Goal: Task Accomplishment & Management: Complete application form

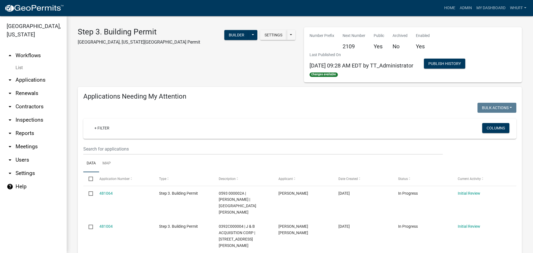
scroll to position [417, 0]
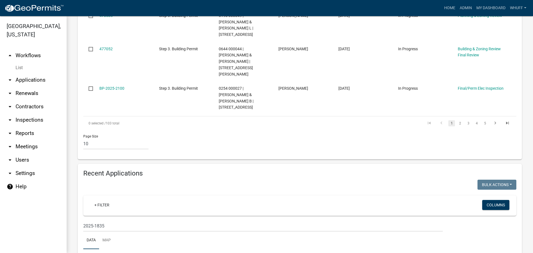
click at [30, 73] on link "arrow_drop_down Applications" at bounding box center [33, 79] width 67 height 13
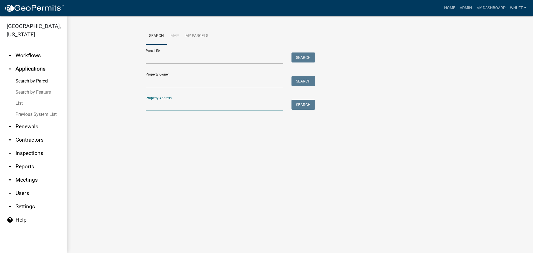
click at [162, 106] on input "Property Address:" at bounding box center [214, 105] width 137 height 11
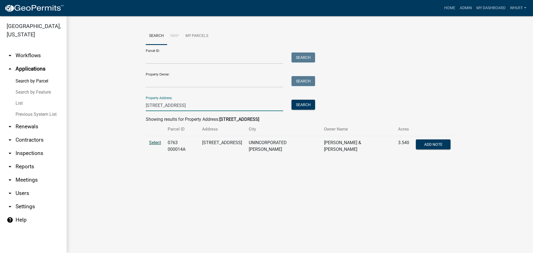
type input "2271 hwy 18"
click at [156, 143] on span "Select" at bounding box center [155, 142] width 12 height 5
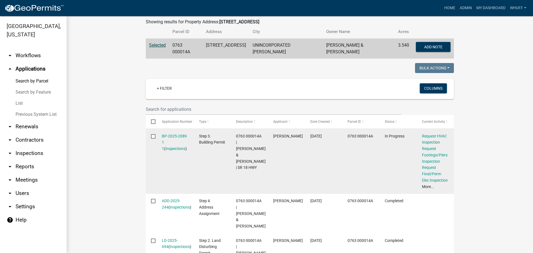
scroll to position [86, 0]
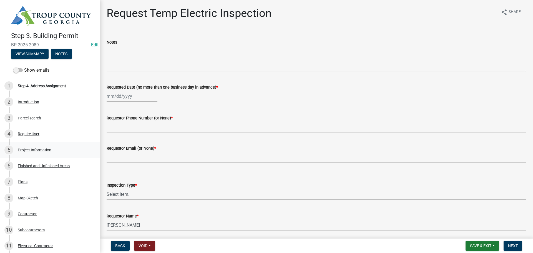
click at [52, 152] on div "5 Project Information" at bounding box center [47, 150] width 87 height 9
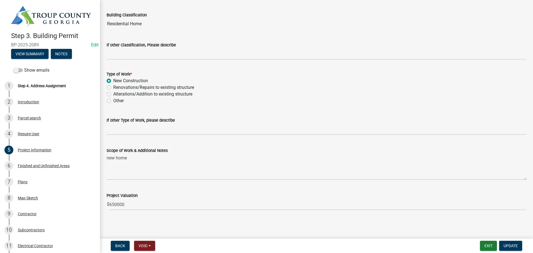
scroll to position [435, 0]
click at [16, 180] on div "7 Plans" at bounding box center [47, 181] width 87 height 9
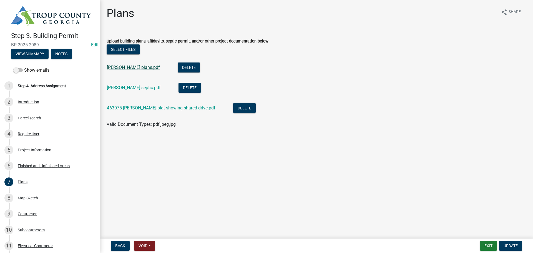
click at [132, 69] on link "[PERSON_NAME] plans.pdf" at bounding box center [133, 67] width 53 height 5
click at [157, 108] on link "463075 [PERSON_NAME] plat showing shared drive.pdf" at bounding box center [161, 107] width 109 height 5
click at [322, 128] on wm-data-entity-input "Upload building plans, affidavits, septic permit, and/or other project document…" at bounding box center [317, 82] width 420 height 102
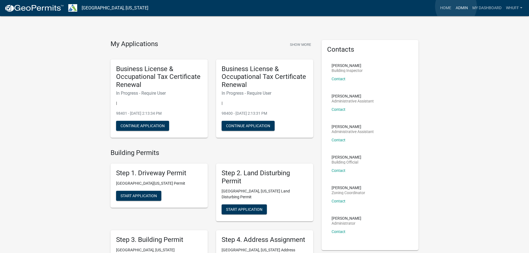
click at [456, 6] on link "Admin" at bounding box center [461, 8] width 17 height 11
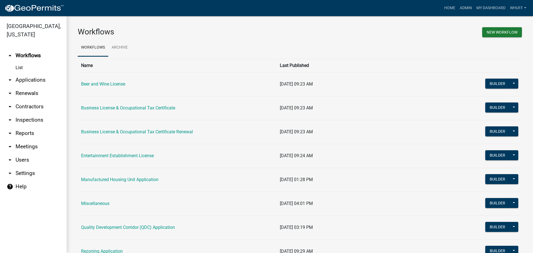
click at [36, 73] on link "arrow_drop_down Applications" at bounding box center [33, 79] width 67 height 13
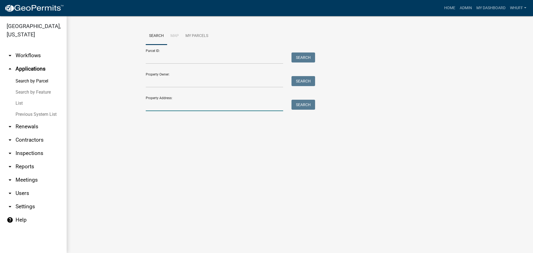
click at [216, 104] on input "Property Address:" at bounding box center [214, 105] width 137 height 11
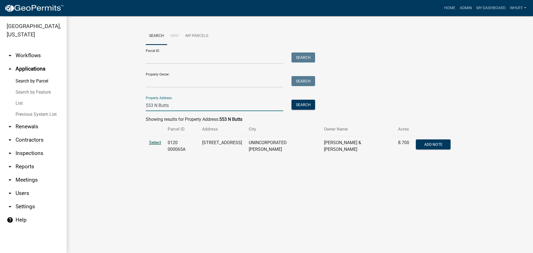
type input "553 N Butts"
click at [157, 140] on span "Select" at bounding box center [155, 142] width 12 height 5
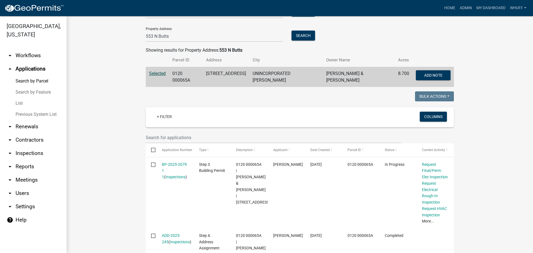
scroll to position [83, 0]
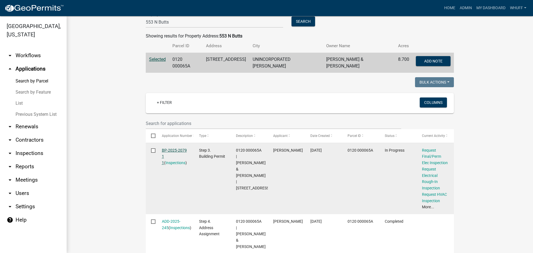
click at [169, 152] on link "BP-2025-2079 1 1" at bounding box center [174, 156] width 25 height 17
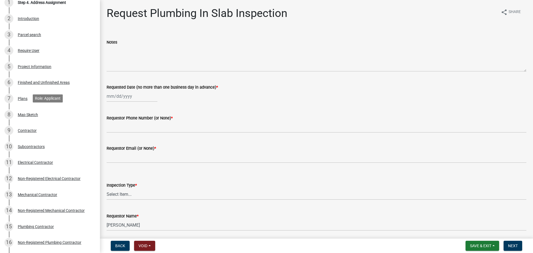
scroll to position [28, 0]
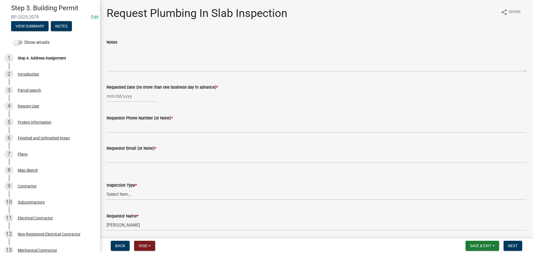
click at [41, 118] on div "5 Project Information" at bounding box center [47, 122] width 87 height 9
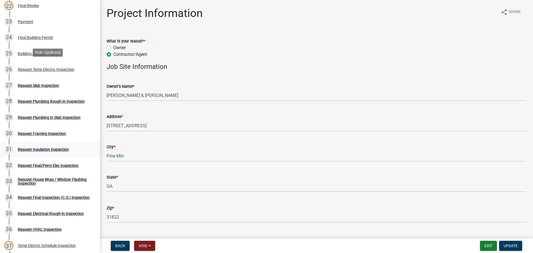
scroll to position [417, 0]
click at [49, 85] on div "Request Slab Inspection" at bounding box center [38, 85] width 41 height 4
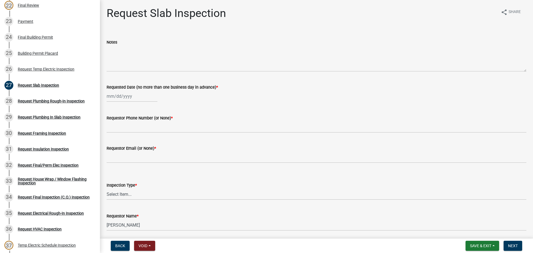
click at [121, 93] on div at bounding box center [132, 96] width 51 height 11
select select "9"
select select "2025"
click at [111, 152] on div "22" at bounding box center [112, 152] width 9 height 9
type input "09/22/2025"
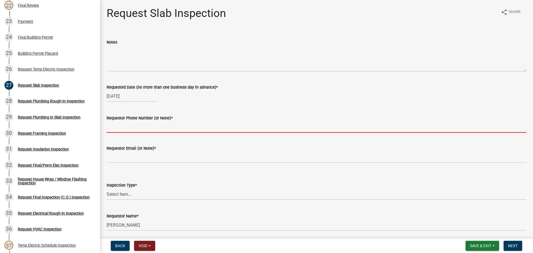
click at [136, 127] on input "Requestor Phone Number (or None) *" at bounding box center [317, 126] width 420 height 11
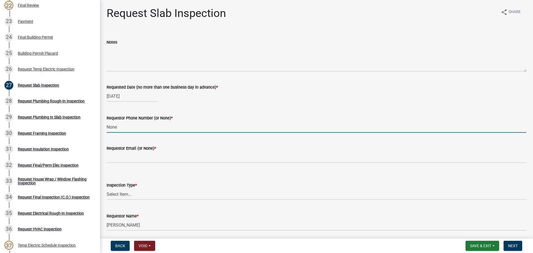
type input "None"
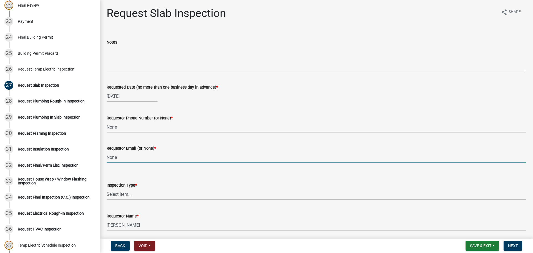
type input "None"
click at [123, 197] on select "Select Item... Slab" at bounding box center [317, 194] width 420 height 11
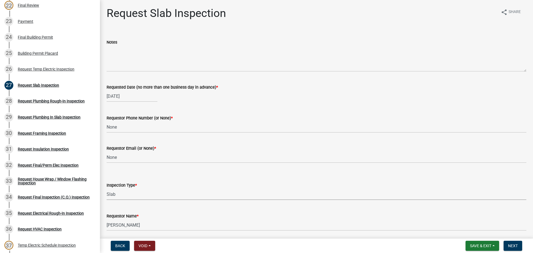
click at [107, 189] on select "Select Item... Slab" at bounding box center [317, 194] width 420 height 11
select select "ab79e0bf-6fbf-48c6-834d-2adc4864fc5e"
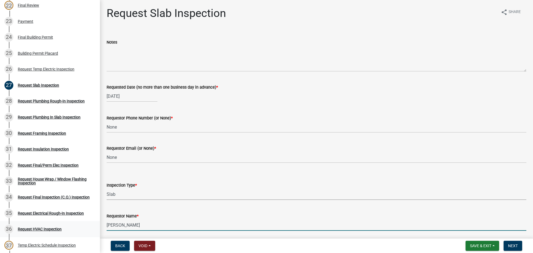
drag, startPoint x: 137, startPoint y: 222, endPoint x: 0, endPoint y: 222, distance: 137.2
click at [0, 222] on div "Step 3. Building Permit BP-2025-2079 Edit View Summary Notes Show emails 1 Step…" at bounding box center [266, 126] width 533 height 253
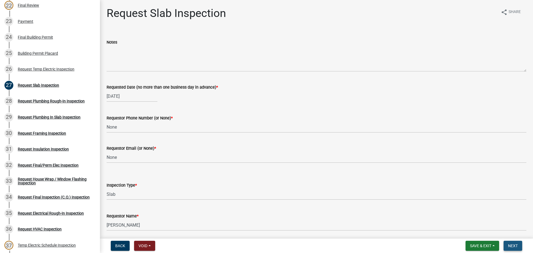
click at [513, 248] on span "Next" at bounding box center [513, 246] width 10 height 4
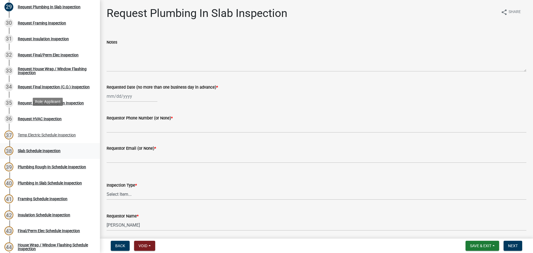
scroll to position [528, 0]
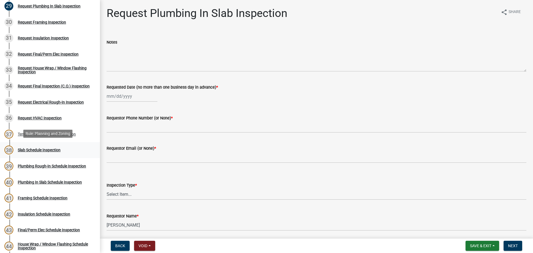
click at [34, 146] on div "38 Slab Schedule Inspection" at bounding box center [47, 150] width 87 height 9
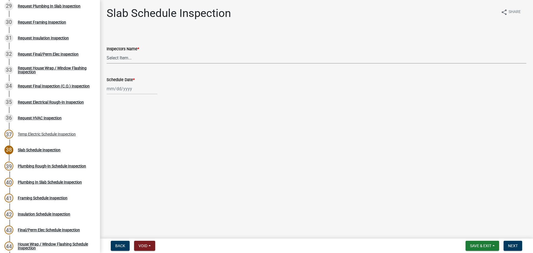
click at [124, 57] on select "Select Item... whuff (William Huff) drichardson (Douglas Richardson) knorred (K…" at bounding box center [317, 57] width 420 height 11
select select "a5a5a9dc-14a5-4192-801a-4b6ec73e6000"
click at [107, 52] on select "Select Item... whuff (William Huff) drichardson (Douglas Richardson) knorred (K…" at bounding box center [317, 57] width 420 height 11
click at [127, 89] on div at bounding box center [132, 88] width 51 height 11
select select "9"
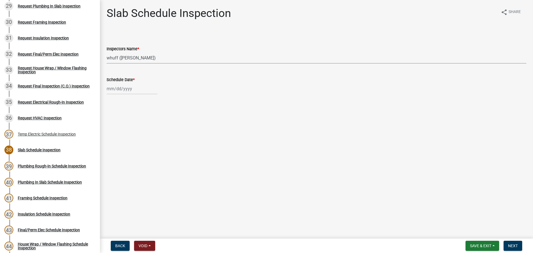
select select "2025"
click at [113, 147] on div "22" at bounding box center [112, 145] width 9 height 9
type input "09/22/2025"
drag, startPoint x: 292, startPoint y: 172, endPoint x: 421, endPoint y: 153, distance: 130.2
click at [297, 171] on main "Slab Schedule Inspection share Share Inspectors Name * Select Item... whuff (Wi…" at bounding box center [316, 118] width 433 height 236
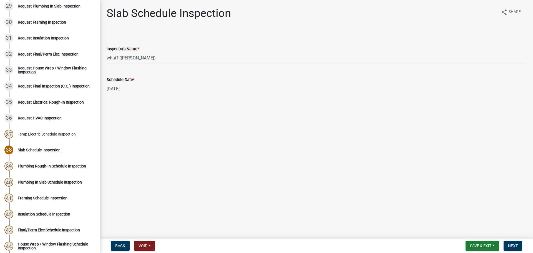
click at [421, 153] on main "Slab Schedule Inspection share Share Inspectors Name * Select Item... whuff (Wi…" at bounding box center [316, 118] width 433 height 236
click at [513, 245] on span "Next" at bounding box center [513, 246] width 10 height 4
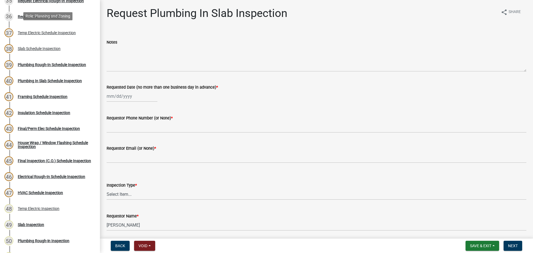
scroll to position [639, 0]
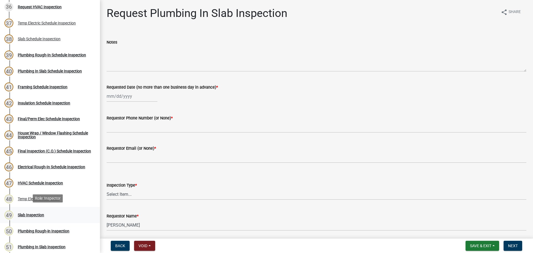
click at [26, 215] on div "Slab Inspection" at bounding box center [31, 215] width 26 height 4
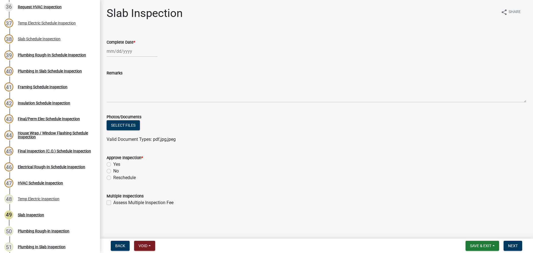
select select "9"
select select "2025"
click at [122, 55] on div "Jan Feb Mar Apr May Jun Jul Aug Sep Oct Nov Dec 1525 1526 1527 1528 1529 1530 1…" at bounding box center [132, 51] width 51 height 11
click at [112, 107] on div "22" at bounding box center [112, 107] width 9 height 9
type input "09/22/2025"
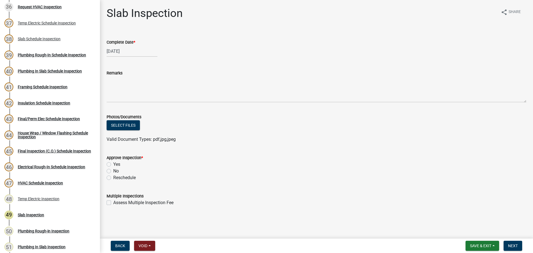
click at [116, 165] on label "Yes" at bounding box center [116, 164] width 7 height 7
click at [116, 165] on input "Yes" at bounding box center [115, 163] width 4 height 4
radio input "true"
click at [304, 182] on wm-data-entity-input "Approve Inspection * Yes No Reschedule" at bounding box center [317, 167] width 420 height 38
click at [407, 177] on div "Reschedule" at bounding box center [317, 177] width 420 height 7
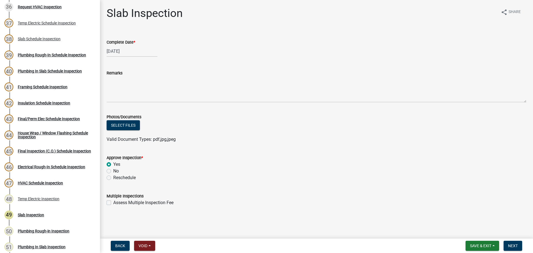
click at [475, 192] on form "Multiple Inspections Assess Multiple Inspection Fee" at bounding box center [317, 196] width 420 height 20
click at [520, 245] on button "Next" at bounding box center [513, 246] width 19 height 10
